Goal: Navigation & Orientation: Find specific page/section

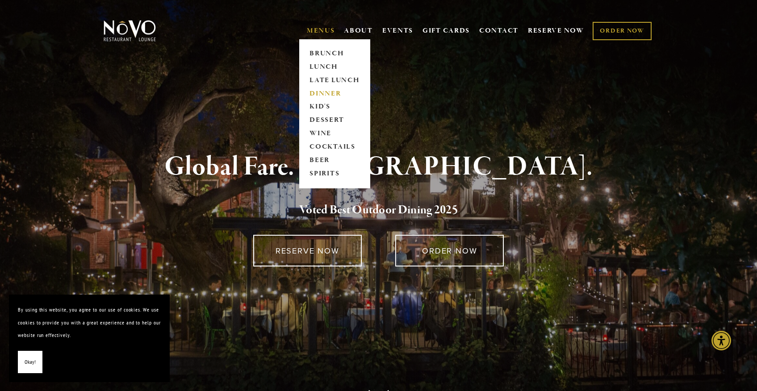
click at [319, 93] on link "DINNER" at bounding box center [335, 93] width 56 height 13
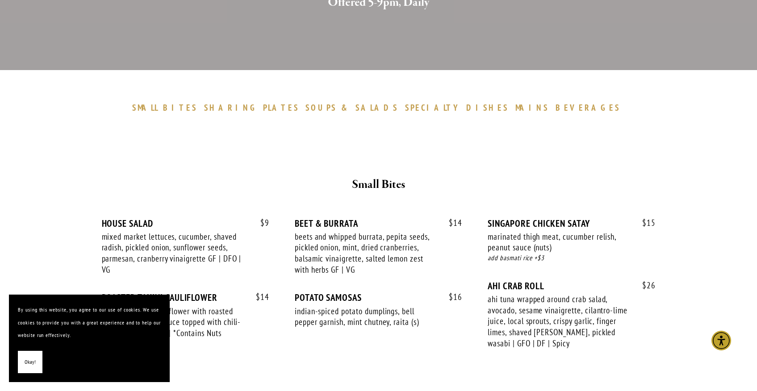
scroll to position [366, 0]
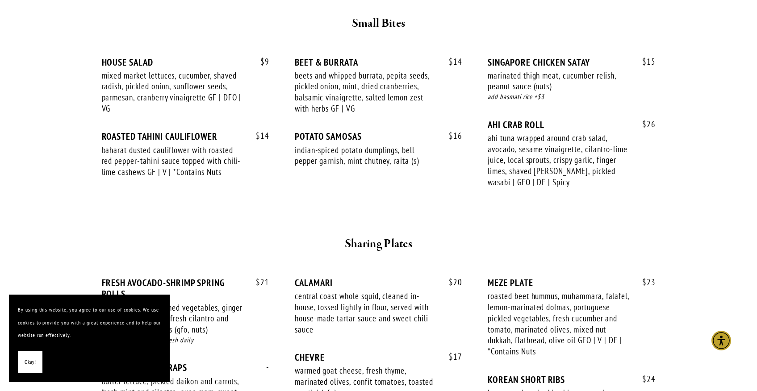
click at [28, 360] on span "Okay!" at bounding box center [30, 362] width 11 height 13
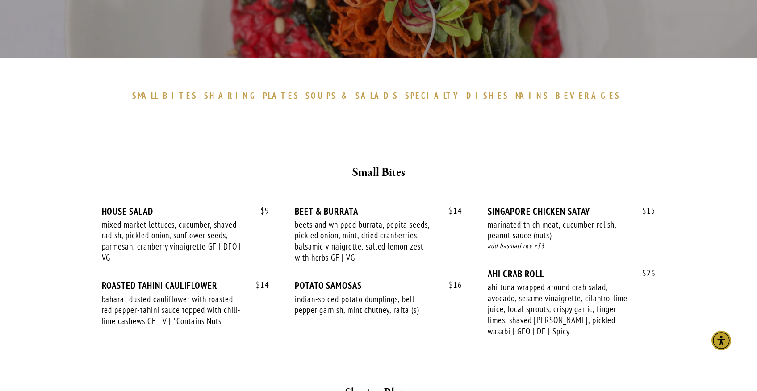
scroll to position [0, 0]
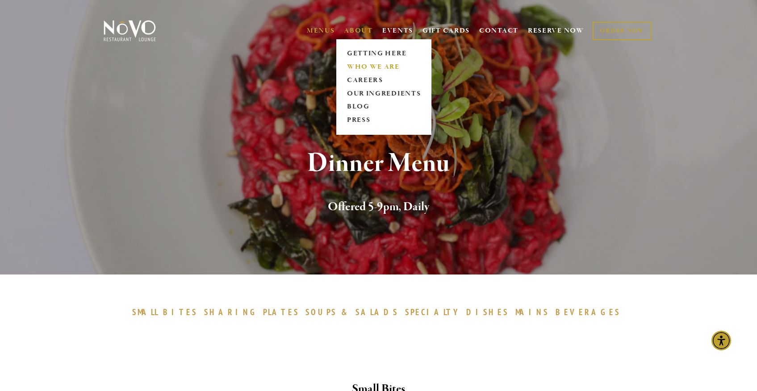
click at [354, 66] on link "WHO WE ARE" at bounding box center [383, 66] width 79 height 13
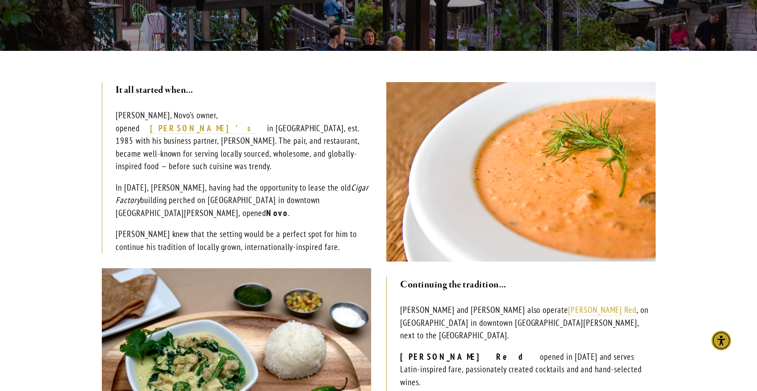
scroll to position [186, 0]
